Goal: Task Accomplishment & Management: Complete application form

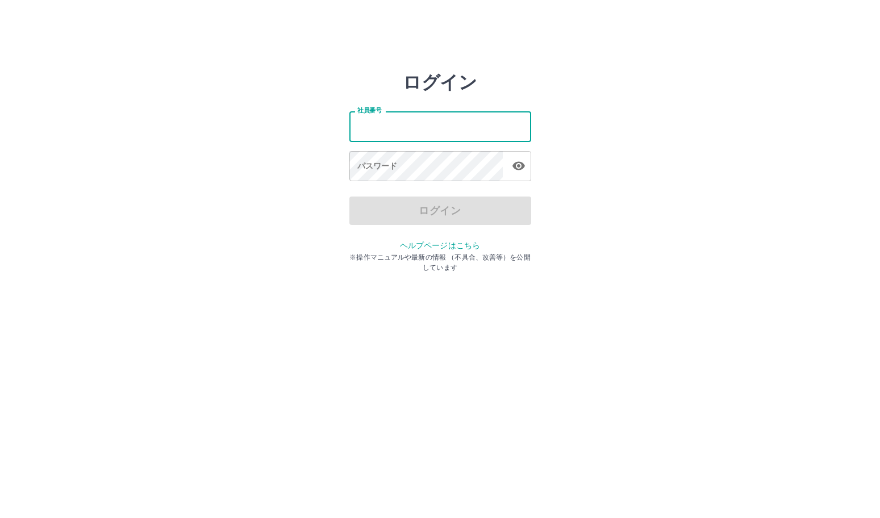
click at [425, 123] on input "社員番号" at bounding box center [440, 126] width 182 height 30
type input "*******"
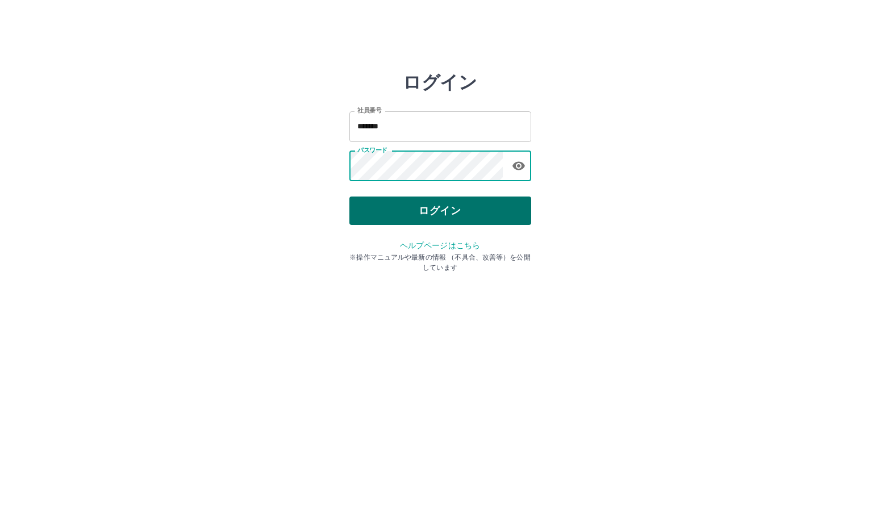
click at [449, 205] on button "ログイン" at bounding box center [440, 211] width 182 height 28
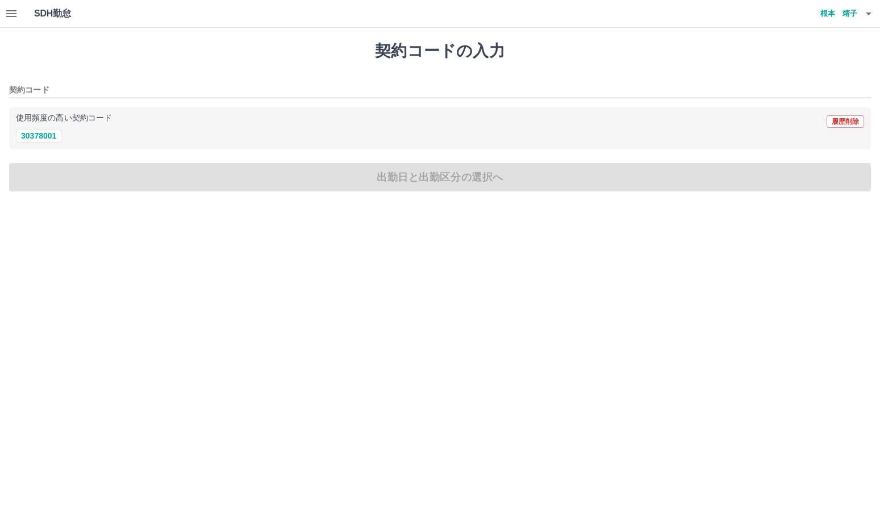
click at [10, 11] on icon "button" at bounding box center [11, 13] width 10 height 7
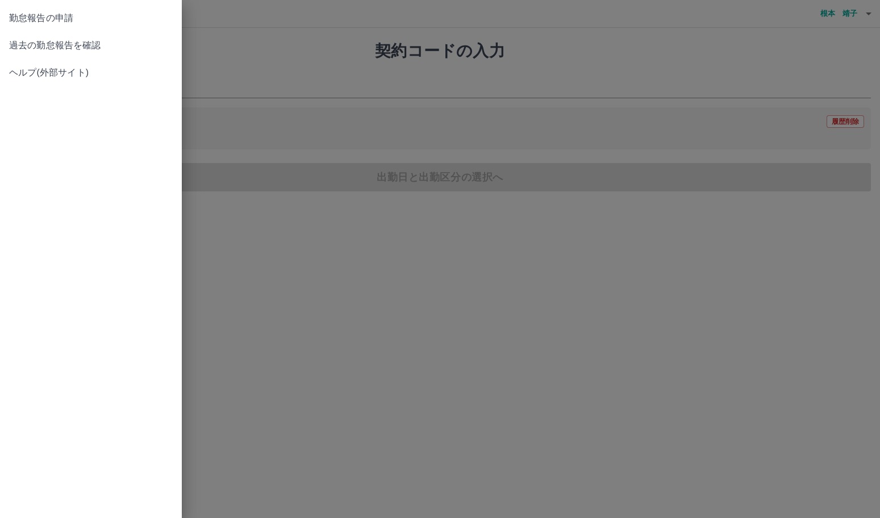
click at [98, 46] on span "過去の勤怠報告を確認" at bounding box center [91, 46] width 164 height 14
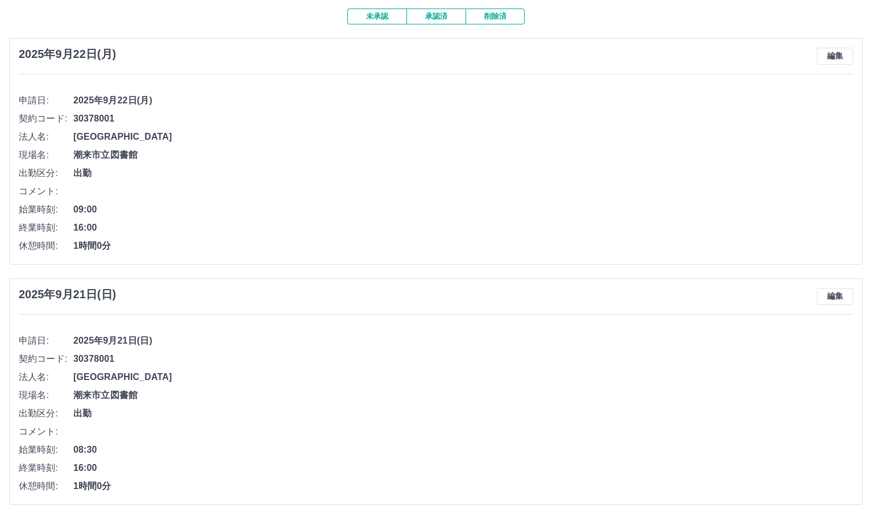
scroll to position [68, 0]
click at [436, 16] on button "承認済" at bounding box center [435, 16] width 59 height 16
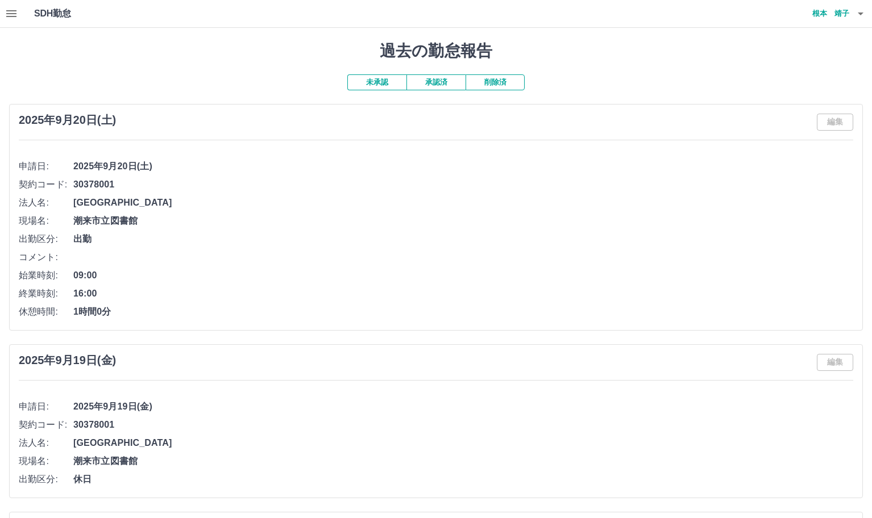
click at [375, 79] on button "未承認" at bounding box center [376, 82] width 59 height 16
click at [16, 14] on icon "button" at bounding box center [11, 13] width 10 height 7
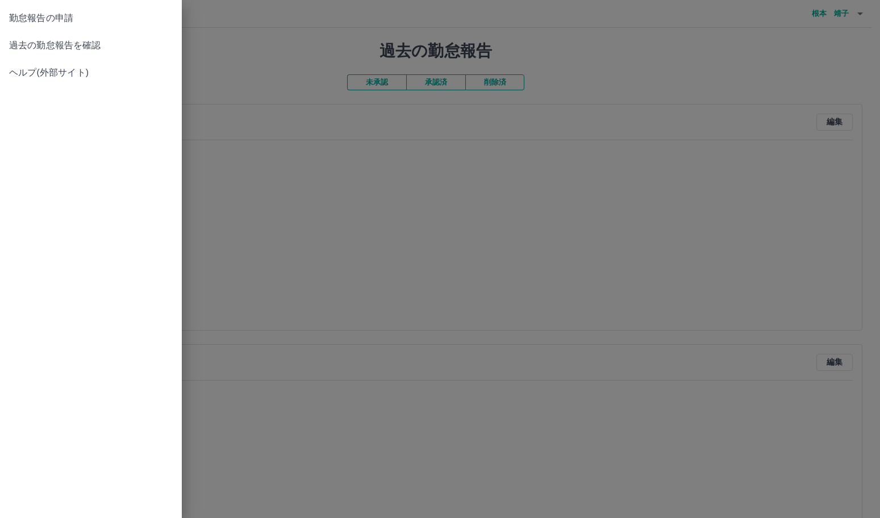
click at [122, 26] on link "勤怠報告の申請" at bounding box center [91, 18] width 182 height 27
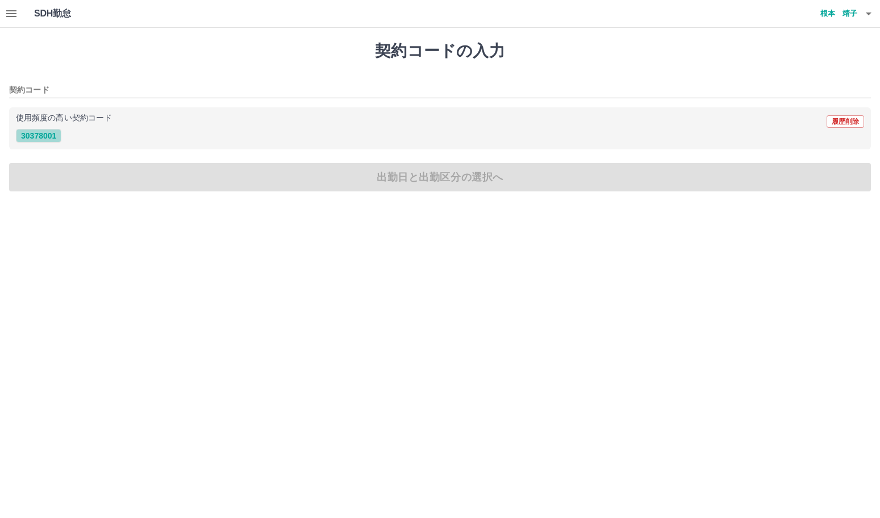
click at [36, 135] on button "30378001" at bounding box center [38, 136] width 45 height 14
type input "********"
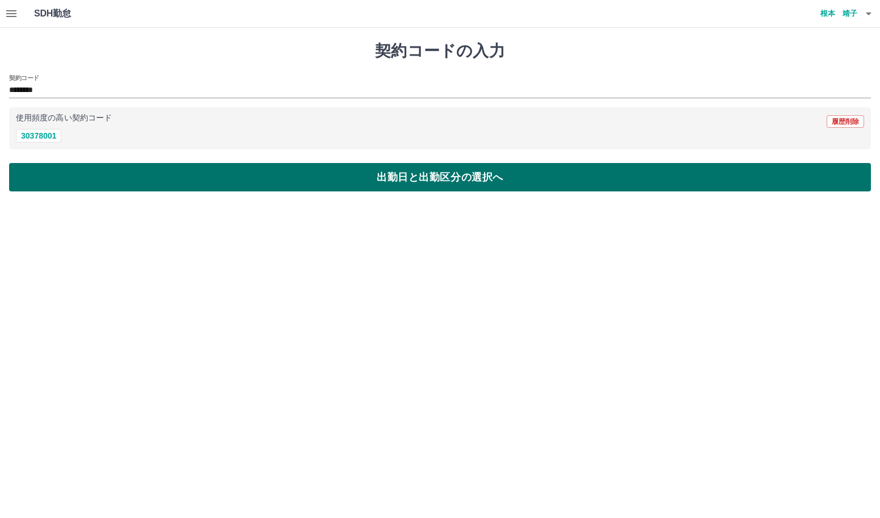
click at [98, 180] on button "出勤日と出勤区分の選択へ" at bounding box center [440, 177] width 862 height 28
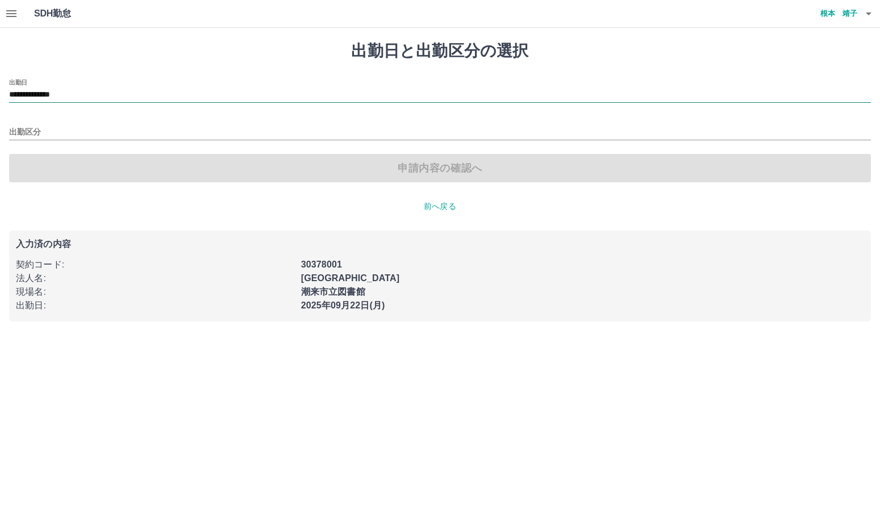
click at [56, 95] on input "**********" at bounding box center [440, 95] width 862 height 14
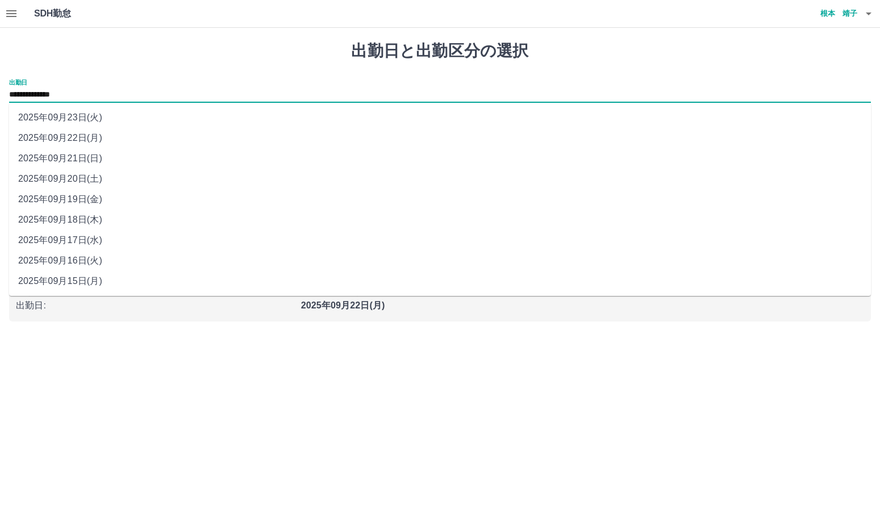
drag, startPoint x: 56, startPoint y: 95, endPoint x: 78, endPoint y: 120, distance: 33.0
click at [78, 120] on li "2025年09月23日(火)" at bounding box center [440, 117] width 862 height 20
type input "**********"
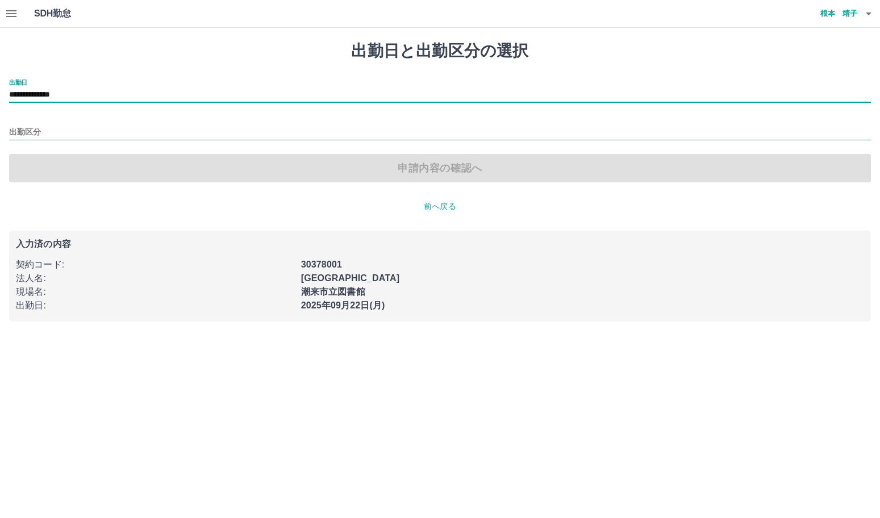
click at [44, 130] on input "出勤区分" at bounding box center [440, 133] width 862 height 14
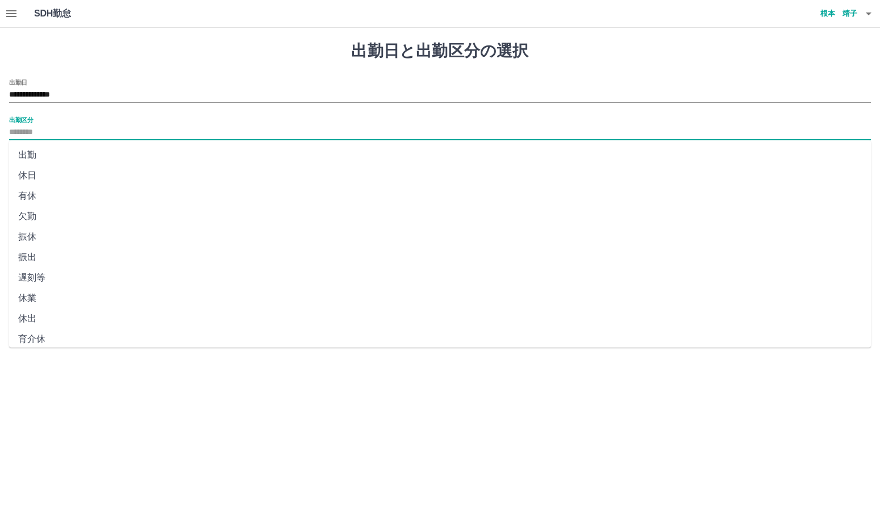
click at [43, 174] on li "休日" at bounding box center [440, 175] width 862 height 20
type input "**"
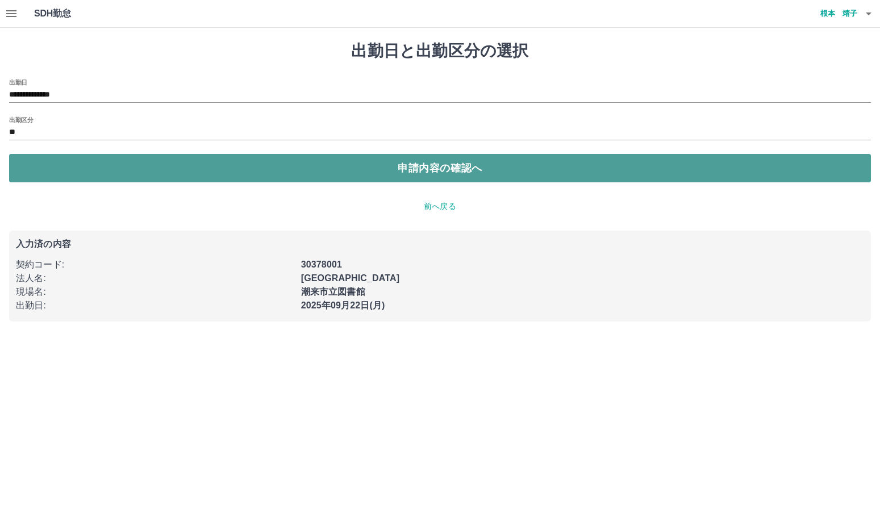
click at [52, 174] on button "申請内容の確認へ" at bounding box center [440, 168] width 862 height 28
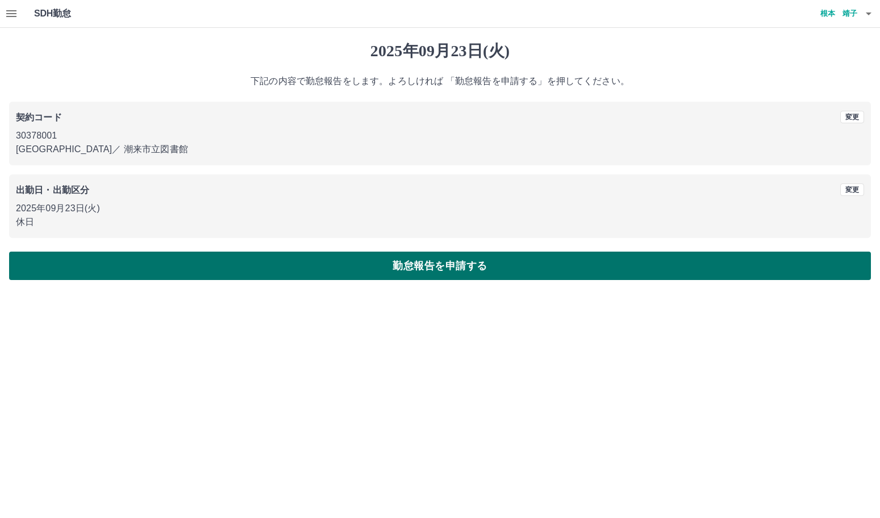
click at [301, 264] on button "勤怠報告を申請する" at bounding box center [440, 266] width 862 height 28
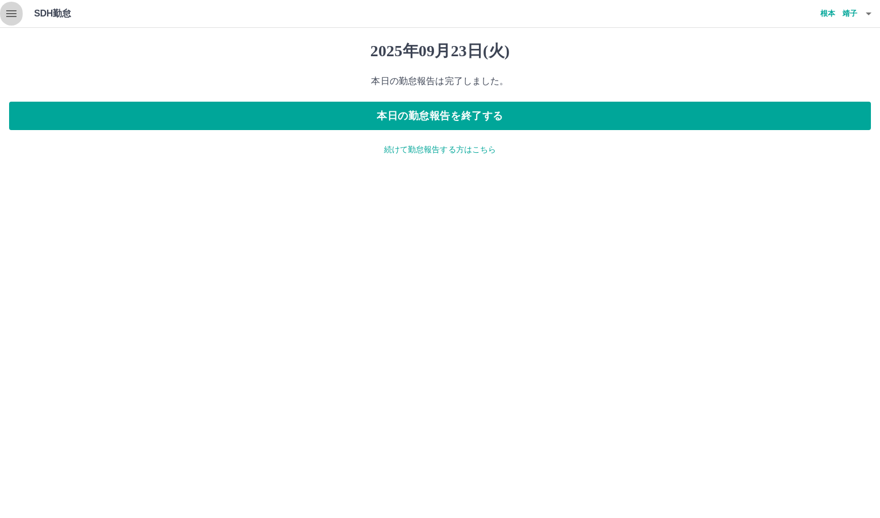
click at [13, 16] on icon "button" at bounding box center [11, 13] width 10 height 7
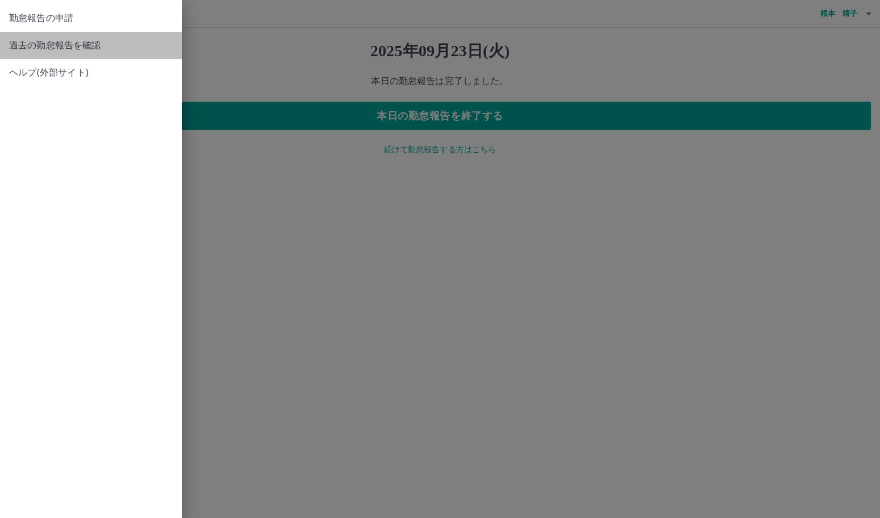
click at [55, 51] on span "過去の勤怠報告を確認" at bounding box center [91, 46] width 164 height 14
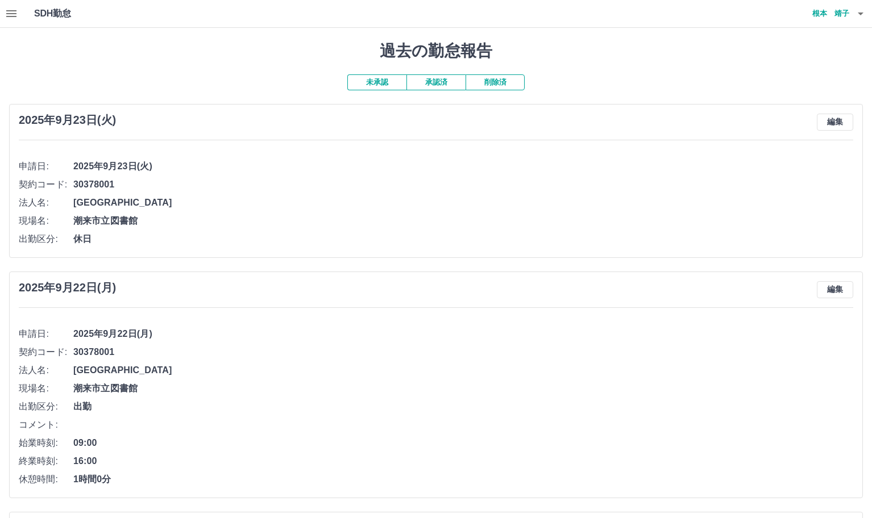
click at [858, 19] on icon "button" at bounding box center [860, 14] width 14 height 14
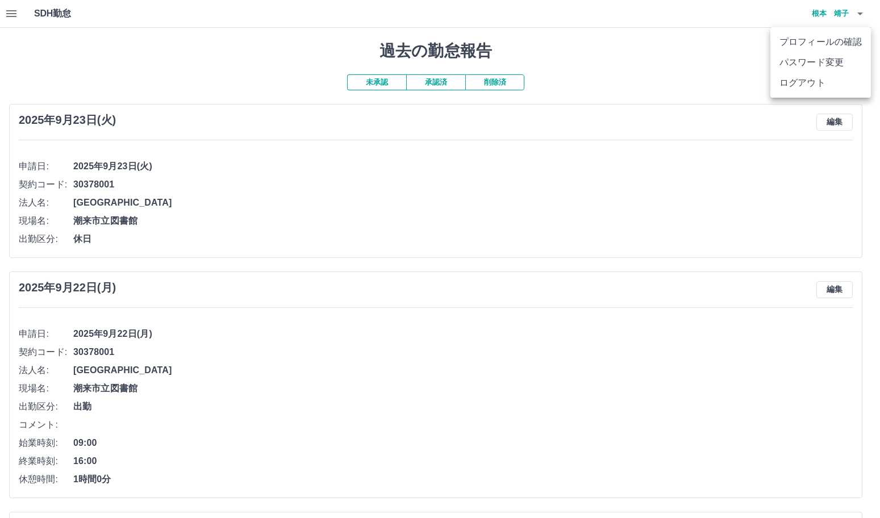
click at [795, 82] on li "ログアウト" at bounding box center [820, 83] width 101 height 20
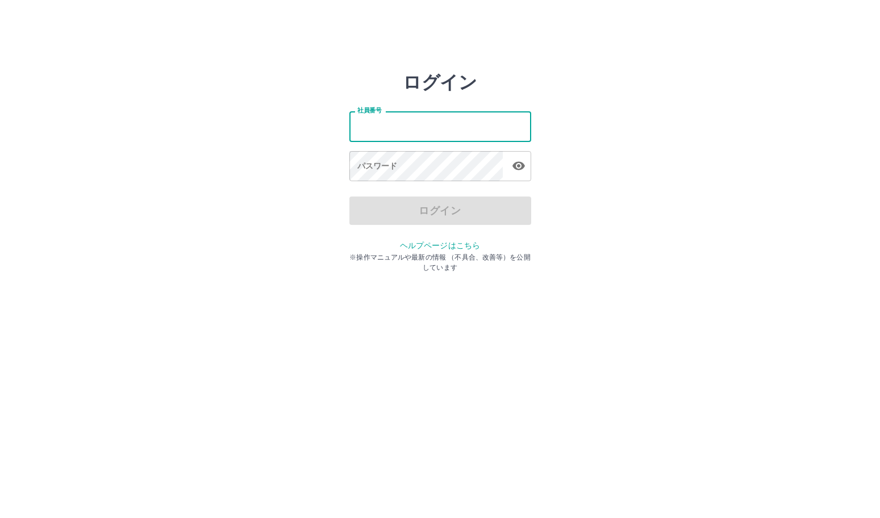
drag, startPoint x: 392, startPoint y: 122, endPoint x: 397, endPoint y: 118, distance: 6.8
click at [393, 122] on input "社員番号" at bounding box center [440, 126] width 182 height 30
type input "*******"
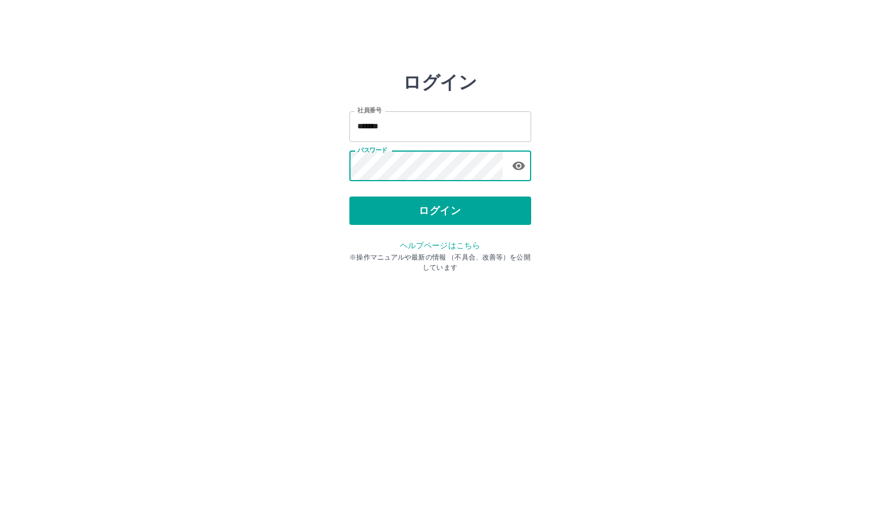
drag, startPoint x: 432, startPoint y: 198, endPoint x: 316, endPoint y: 212, distance: 116.8
click at [432, 198] on button "ログイン" at bounding box center [440, 211] width 182 height 28
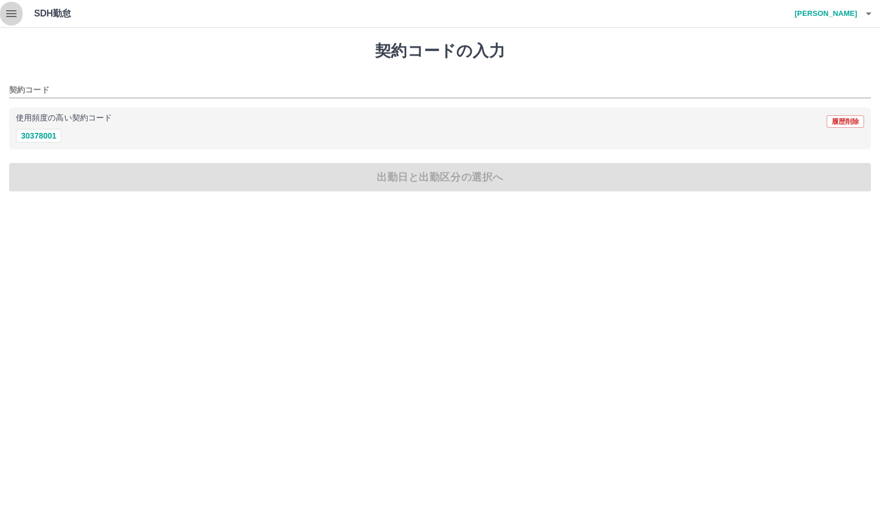
click at [12, 6] on button "button" at bounding box center [11, 13] width 23 height 27
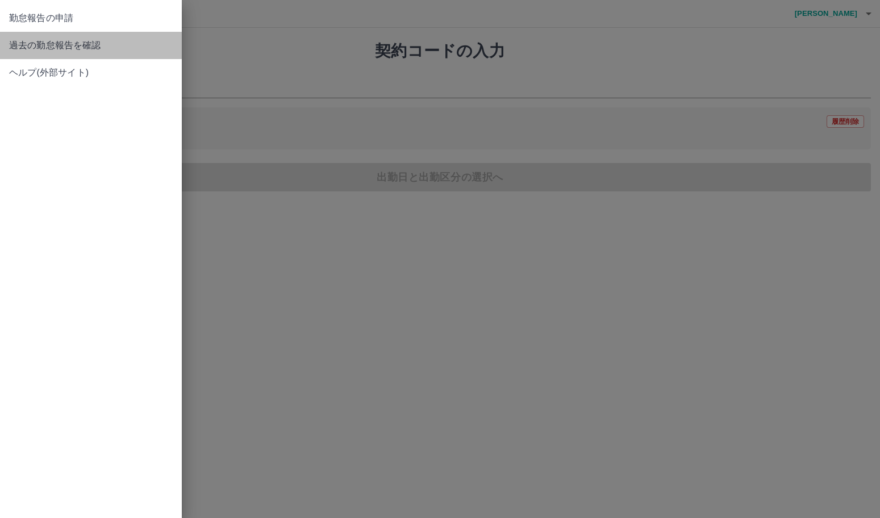
click at [93, 42] on span "過去の勤怠報告を確認" at bounding box center [91, 46] width 164 height 14
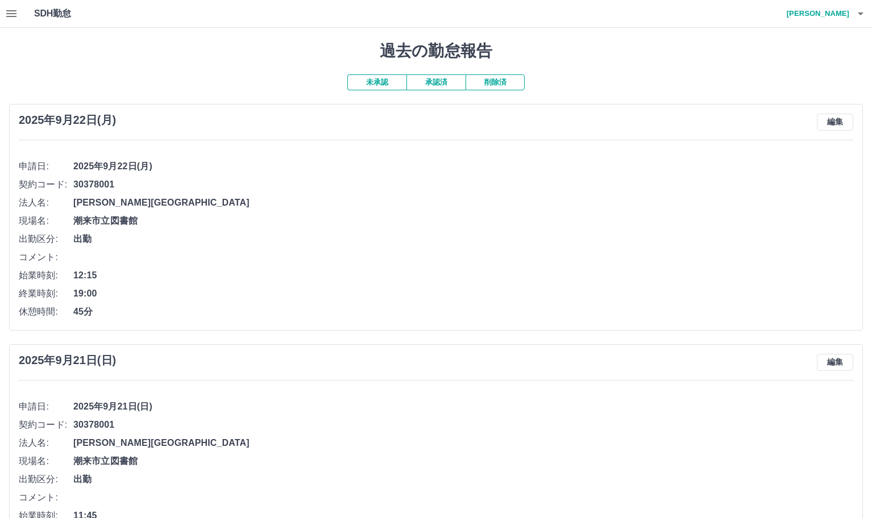
click at [868, 11] on button "button" at bounding box center [860, 13] width 23 height 27
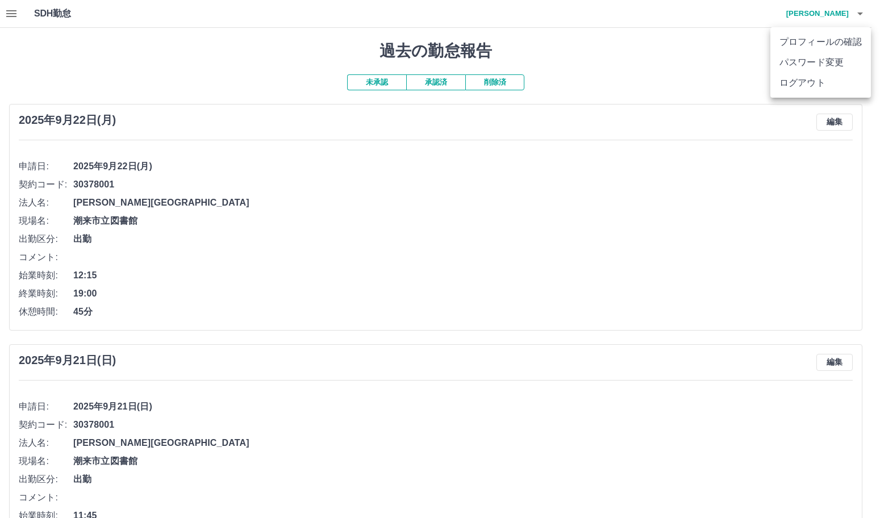
click at [797, 91] on li "ログアウト" at bounding box center [820, 83] width 101 height 20
